Goal: Communication & Community: Share content

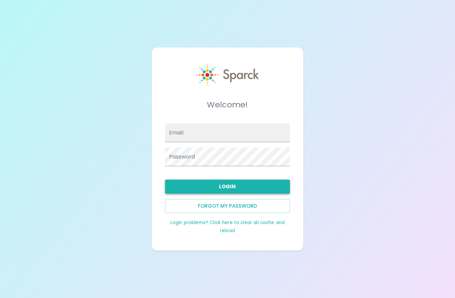
type input "[EMAIL_ADDRESS][DOMAIN_NAME]"
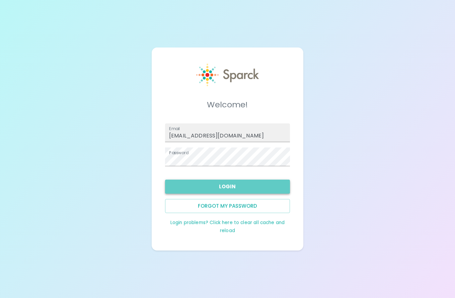
click at [231, 190] on button "Login" at bounding box center [227, 187] width 125 height 14
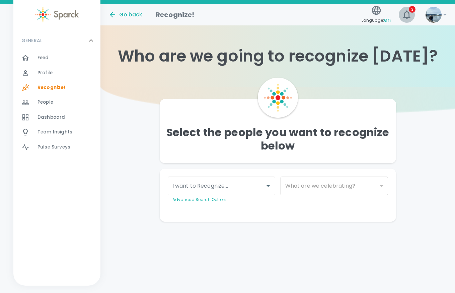
click at [408, 14] on icon "button" at bounding box center [407, 14] width 11 height 11
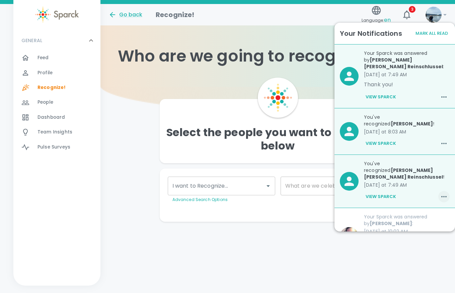
click at [440, 193] on icon "button" at bounding box center [444, 197] width 8 height 8
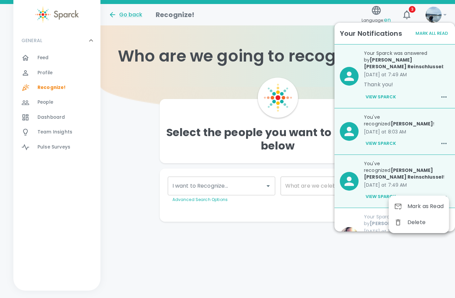
click at [427, 206] on span "Mark as Read" at bounding box center [426, 207] width 36 height 8
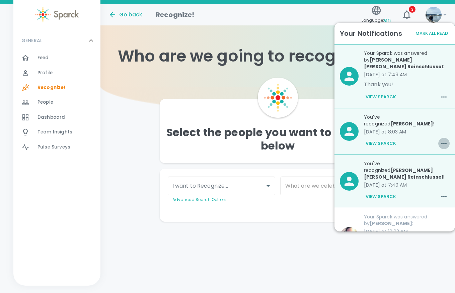
click at [442, 143] on icon "button" at bounding box center [444, 143] width 5 height 1
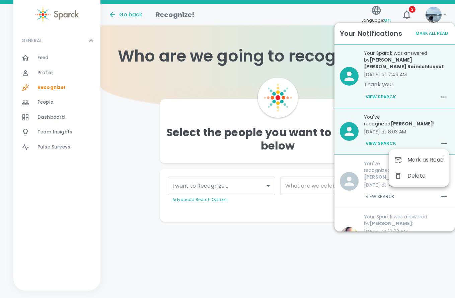
click at [434, 155] on div "Mark as Read" at bounding box center [419, 160] width 60 height 16
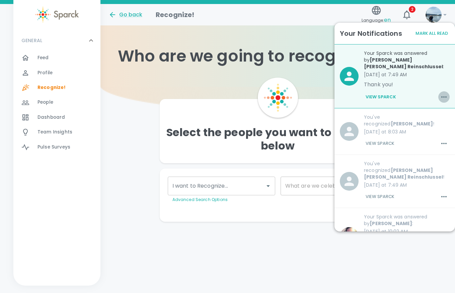
click at [440, 95] on icon "button" at bounding box center [444, 97] width 8 height 8
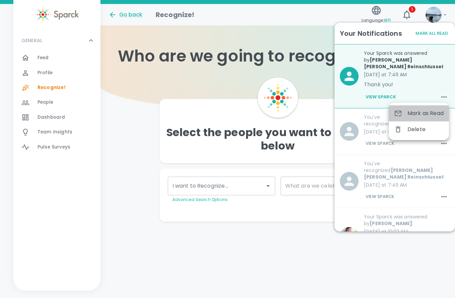
click at [418, 116] on span "Mark as Read" at bounding box center [426, 114] width 36 height 8
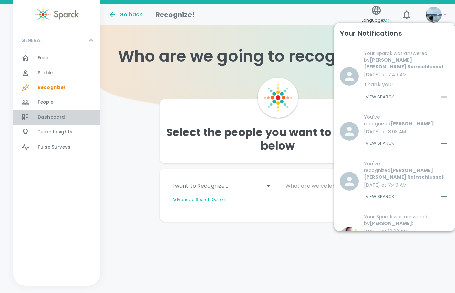
click at [54, 115] on span "Dashboard" at bounding box center [51, 117] width 27 height 7
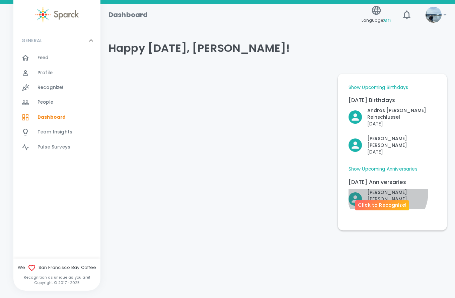
click at [388, 189] on p "[PERSON_NAME]" at bounding box center [401, 195] width 69 height 13
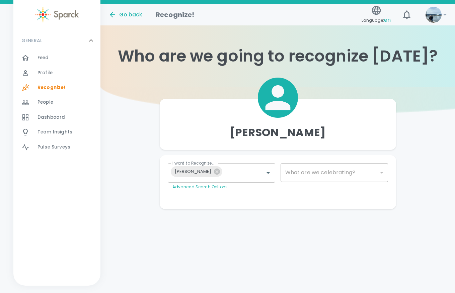
type input "2073"
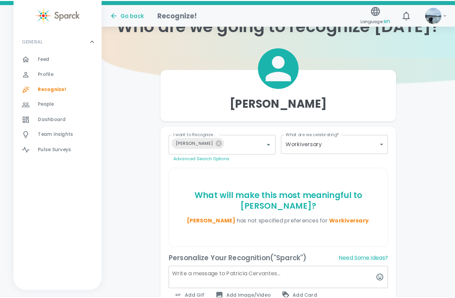
scroll to position [100, 0]
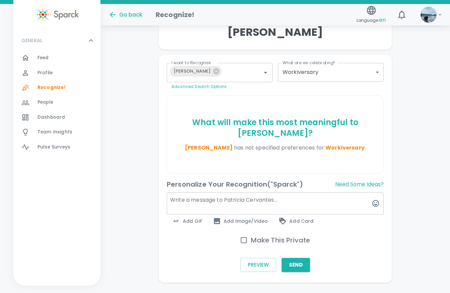
click at [230, 199] on textarea at bounding box center [275, 204] width 217 height 22
paste textarea "am thankful for the many cups of coffee that got you where you are [DATE]. Keep…"
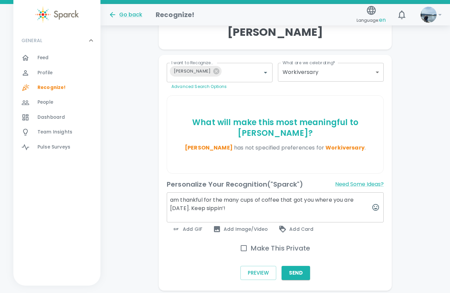
click at [171, 201] on textarea "am thankful for the many cups of coffee that got you where you are [DATE]. Keep…" at bounding box center [275, 208] width 217 height 30
drag, startPoint x: 252, startPoint y: 212, endPoint x: 248, endPoint y: 210, distance: 4.4
click at [252, 212] on textarea "I am thankful for the many cups of coffee that got you where you are [DATE]. Ke…" at bounding box center [275, 208] width 217 height 30
type textarea "I am thankful for the many cups of coffee that got you where you are [DATE]. Ke…"
click at [250, 244] on input "Make This Private" at bounding box center [244, 249] width 14 height 14
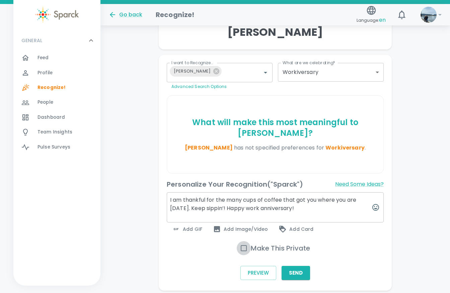
checkbox input "true"
click at [196, 230] on span "Add GIF" at bounding box center [187, 229] width 30 height 8
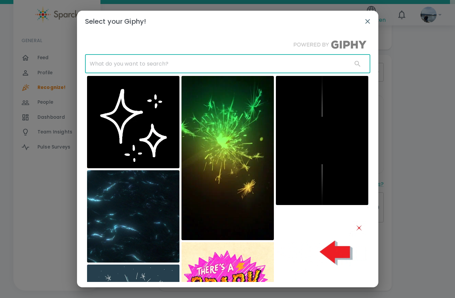
click at [173, 58] on input "text" at bounding box center [216, 64] width 262 height 19
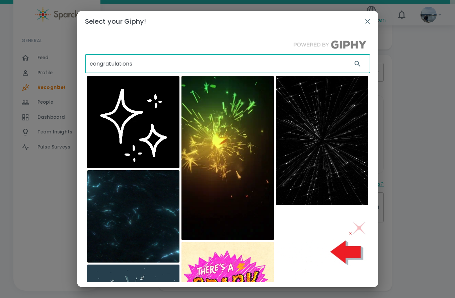
type input "congratulations"
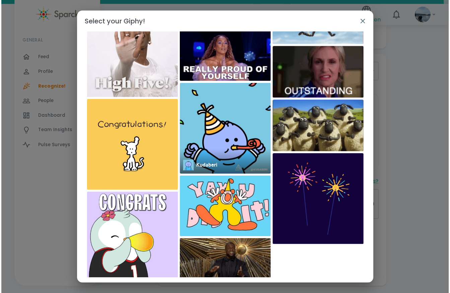
scroll to position [523, 0]
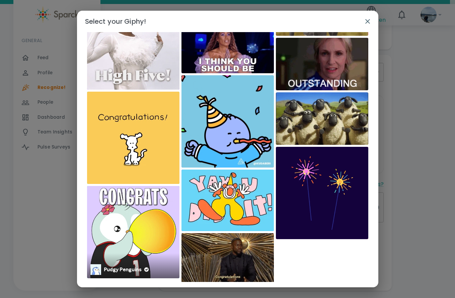
click at [157, 221] on img at bounding box center [133, 232] width 92 height 92
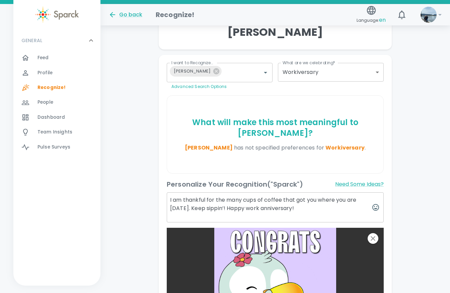
scroll to position [253, 0]
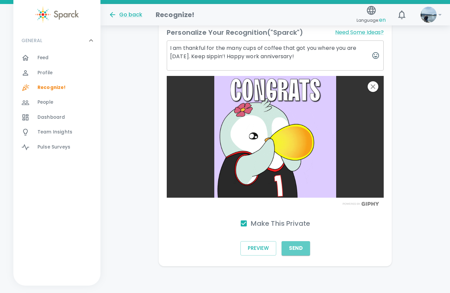
click at [300, 249] on button "Send" at bounding box center [296, 249] width 28 height 14
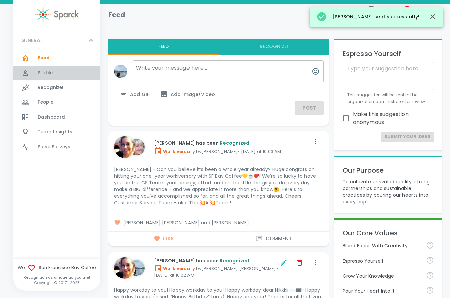
click at [46, 76] on span "Profile" at bounding box center [45, 73] width 15 height 7
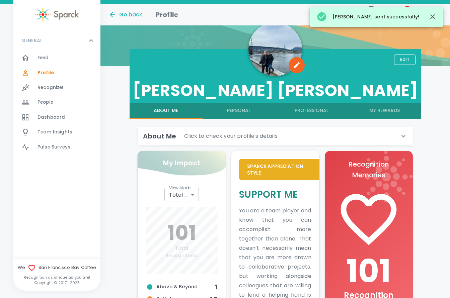
scroll to position [134, 0]
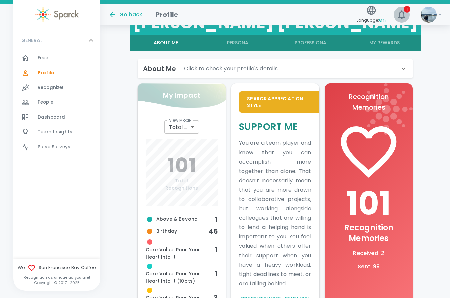
click at [407, 11] on span "1" at bounding box center [407, 9] width 7 height 7
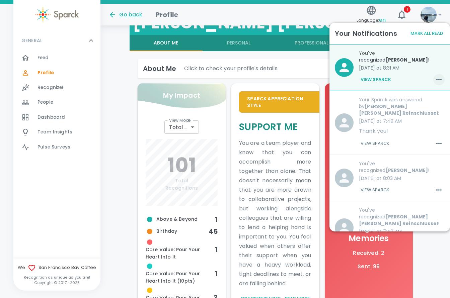
click at [437, 80] on icon "button" at bounding box center [439, 80] width 8 height 8
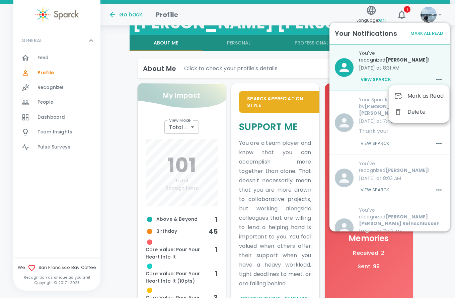
click at [431, 93] on span "Mark as Read" at bounding box center [426, 96] width 36 height 8
